Goal: Transaction & Acquisition: Download file/media

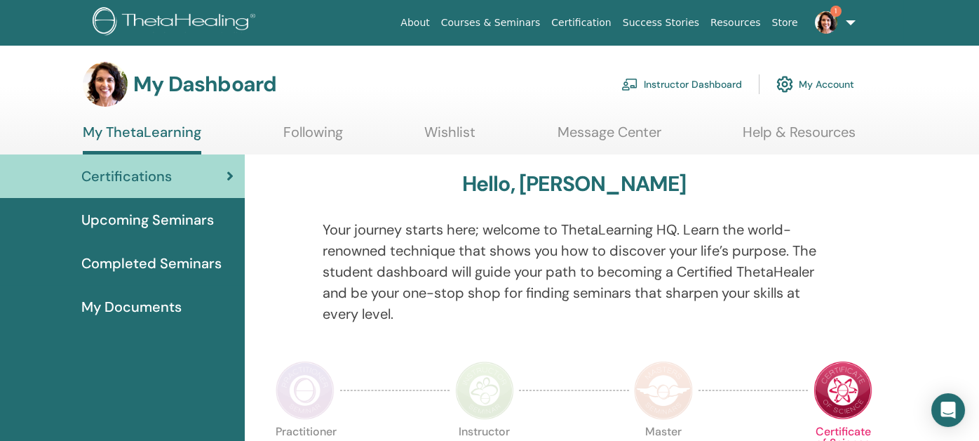
click at [170, 263] on span "Completed Seminars" at bounding box center [151, 263] width 140 height 21
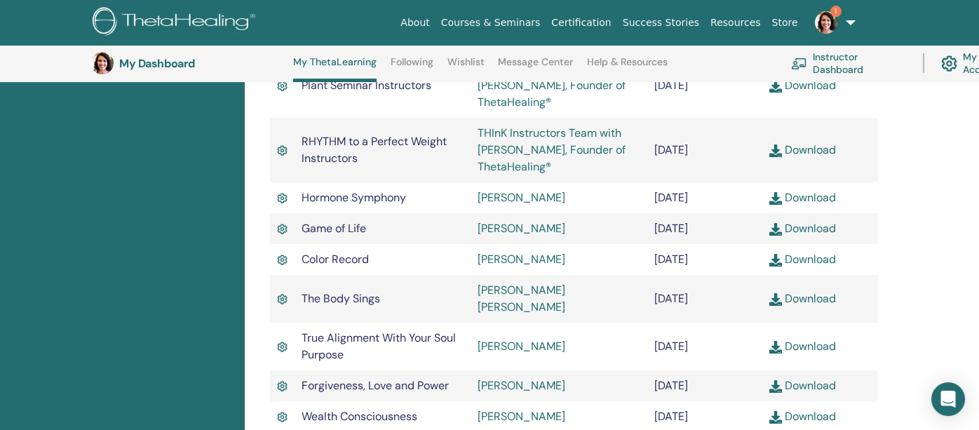
scroll to position [2141, 0]
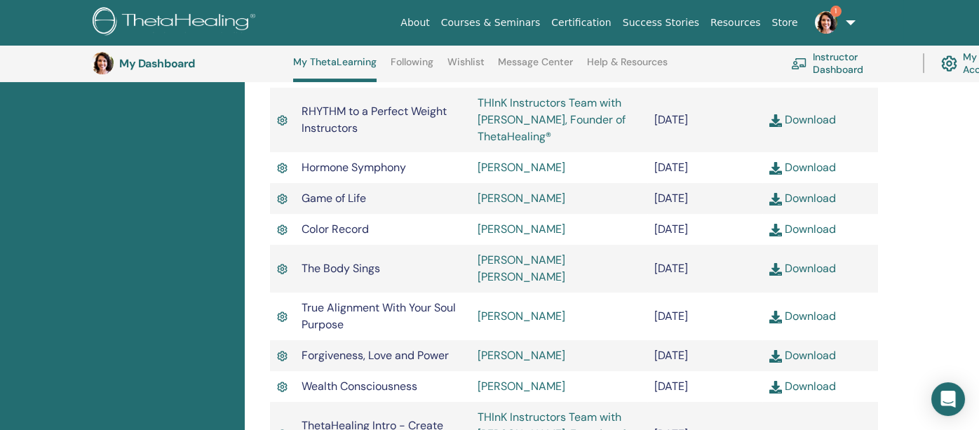
click at [831, 58] on link "Instructor Dashboard" at bounding box center [848, 63] width 115 height 31
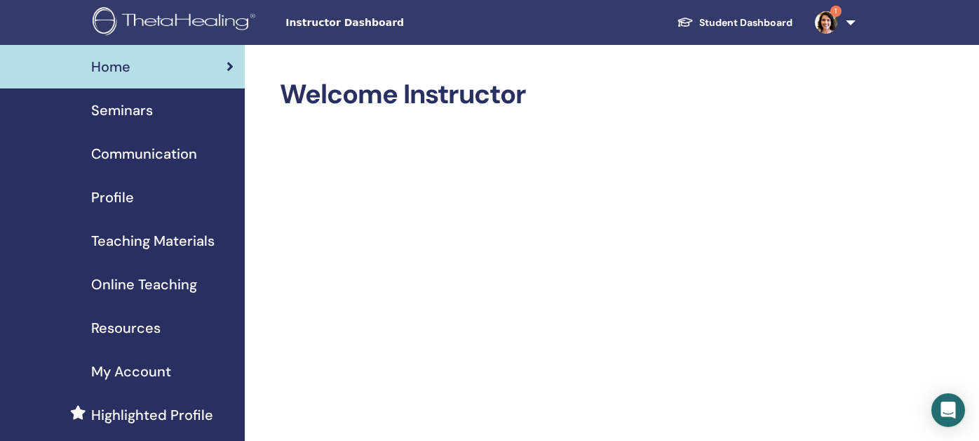
click at [746, 23] on link "Student Dashboard" at bounding box center [735, 23] width 138 height 26
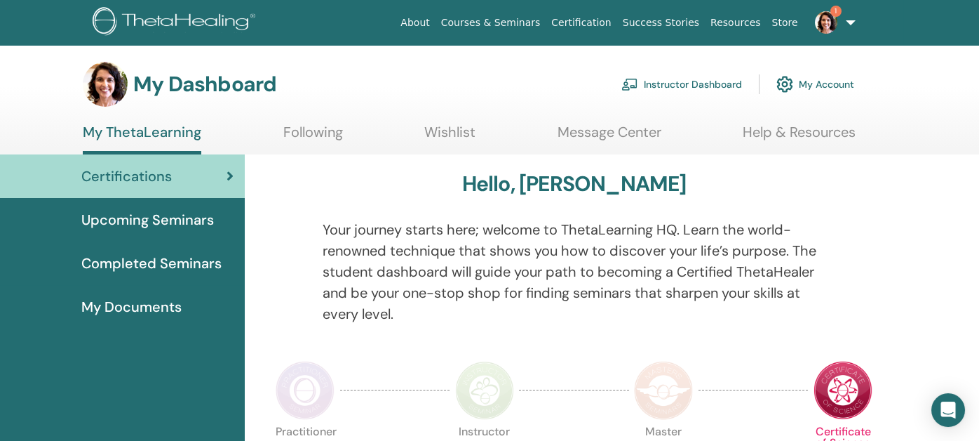
click at [161, 265] on span "Completed Seminars" at bounding box center [151, 263] width 140 height 21
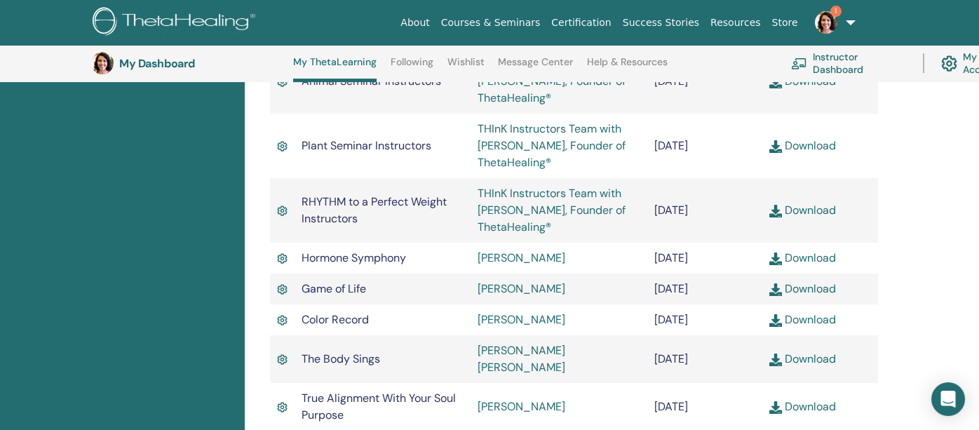
scroll to position [2070, 0]
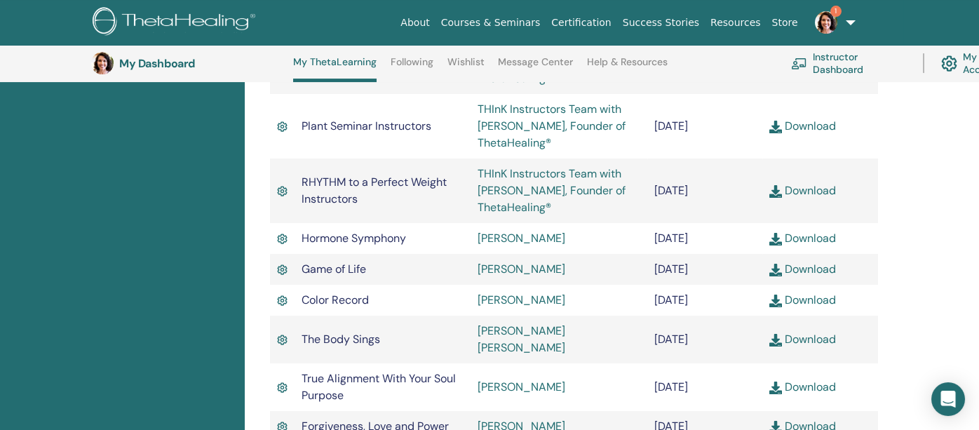
click at [813, 332] on link "Download" at bounding box center [803, 339] width 67 height 15
